Goal: Task Accomplishment & Management: Use online tool/utility

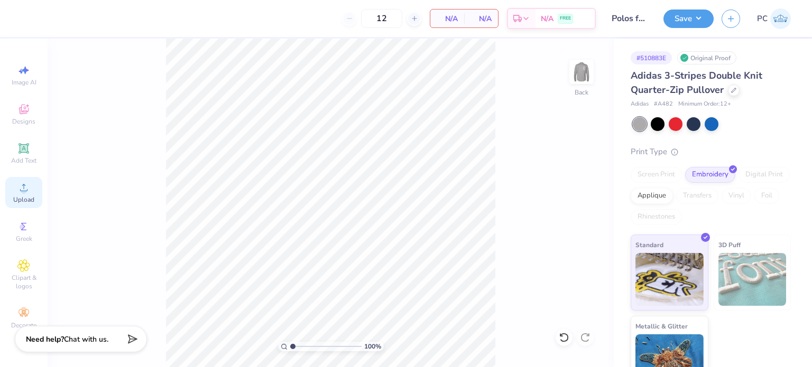
click at [18, 196] on span "Upload" at bounding box center [23, 200] width 21 height 8
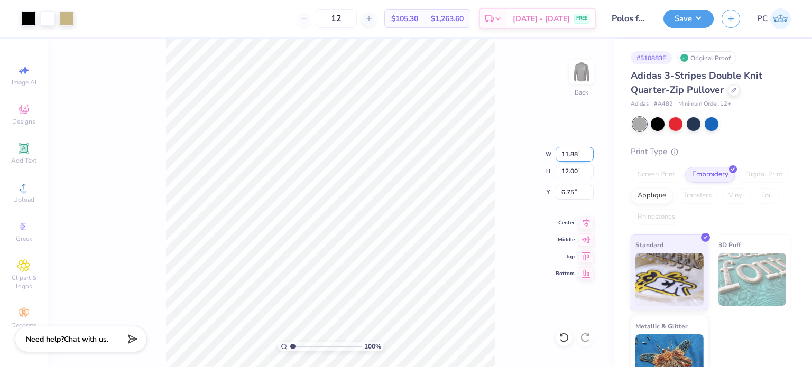
drag, startPoint x: 576, startPoint y: 154, endPoint x: 561, endPoint y: 154, distance: 15.3
click at [561, 154] on input "11.88" at bounding box center [574, 154] width 38 height 15
type input "4.00"
type input "4.04"
type input "3.00"
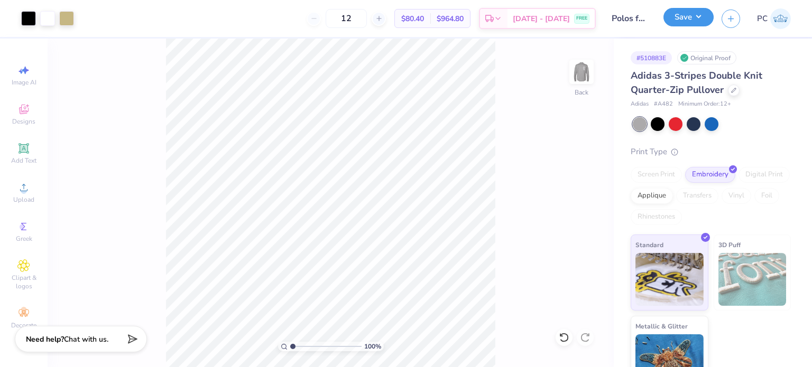
click at [675, 25] on button "Save" at bounding box center [688, 17] width 50 height 18
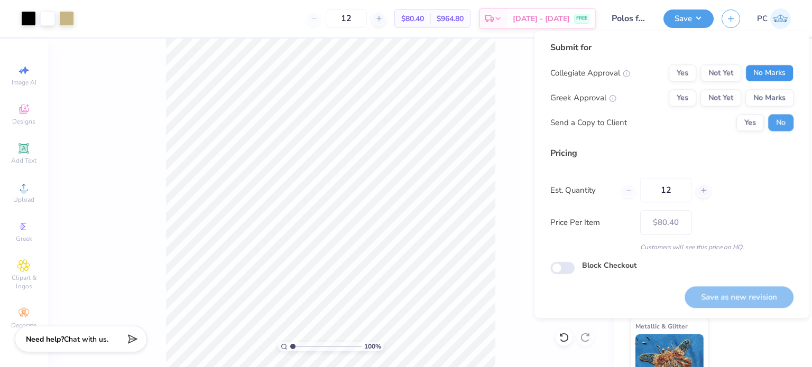
click at [776, 76] on button "No Marks" at bounding box center [769, 72] width 48 height 17
click at [774, 96] on button "No Marks" at bounding box center [769, 97] width 48 height 17
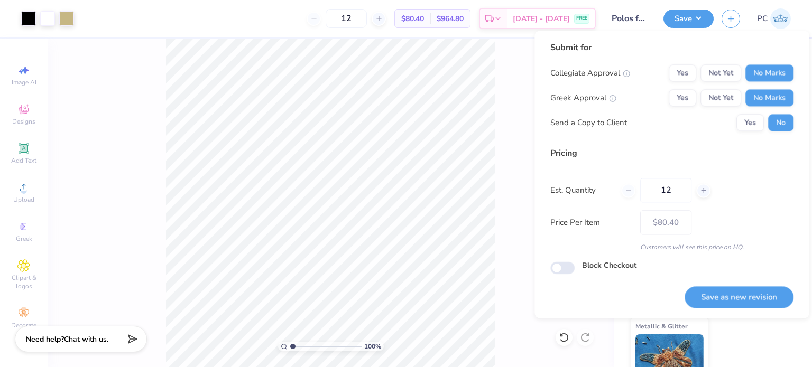
click at [738, 294] on button "Save as new revision" at bounding box center [738, 297] width 109 height 22
type input "$80.40"
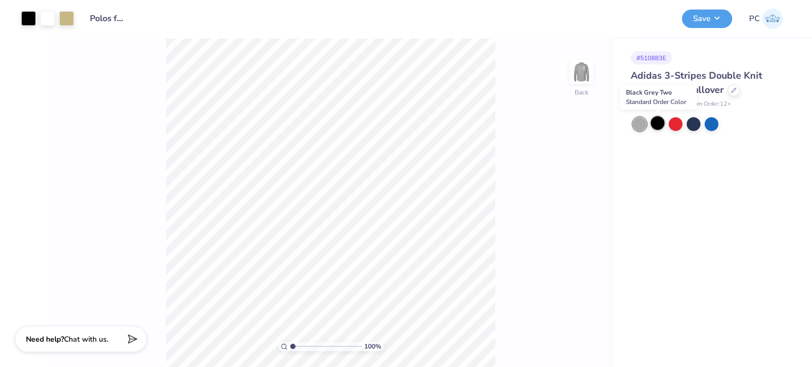
click at [653, 125] on div at bounding box center [658, 123] width 14 height 14
click at [693, 14] on button "Save" at bounding box center [707, 17] width 50 height 18
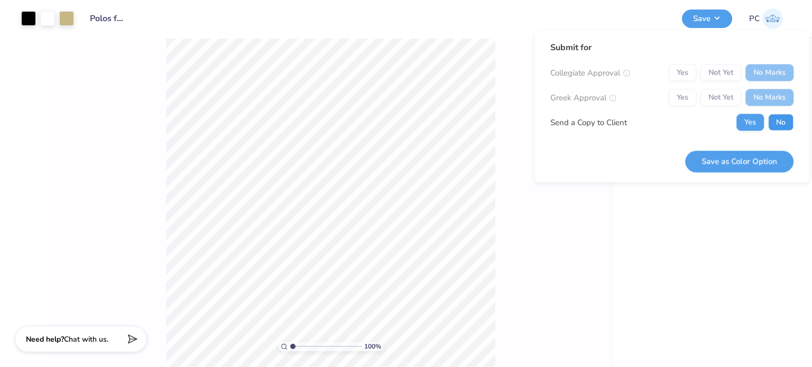
click at [779, 124] on button "No" at bounding box center [780, 122] width 25 height 17
click at [737, 168] on button "Save as Color Option" at bounding box center [739, 162] width 108 height 22
